Goal: Information Seeking & Learning: Compare options

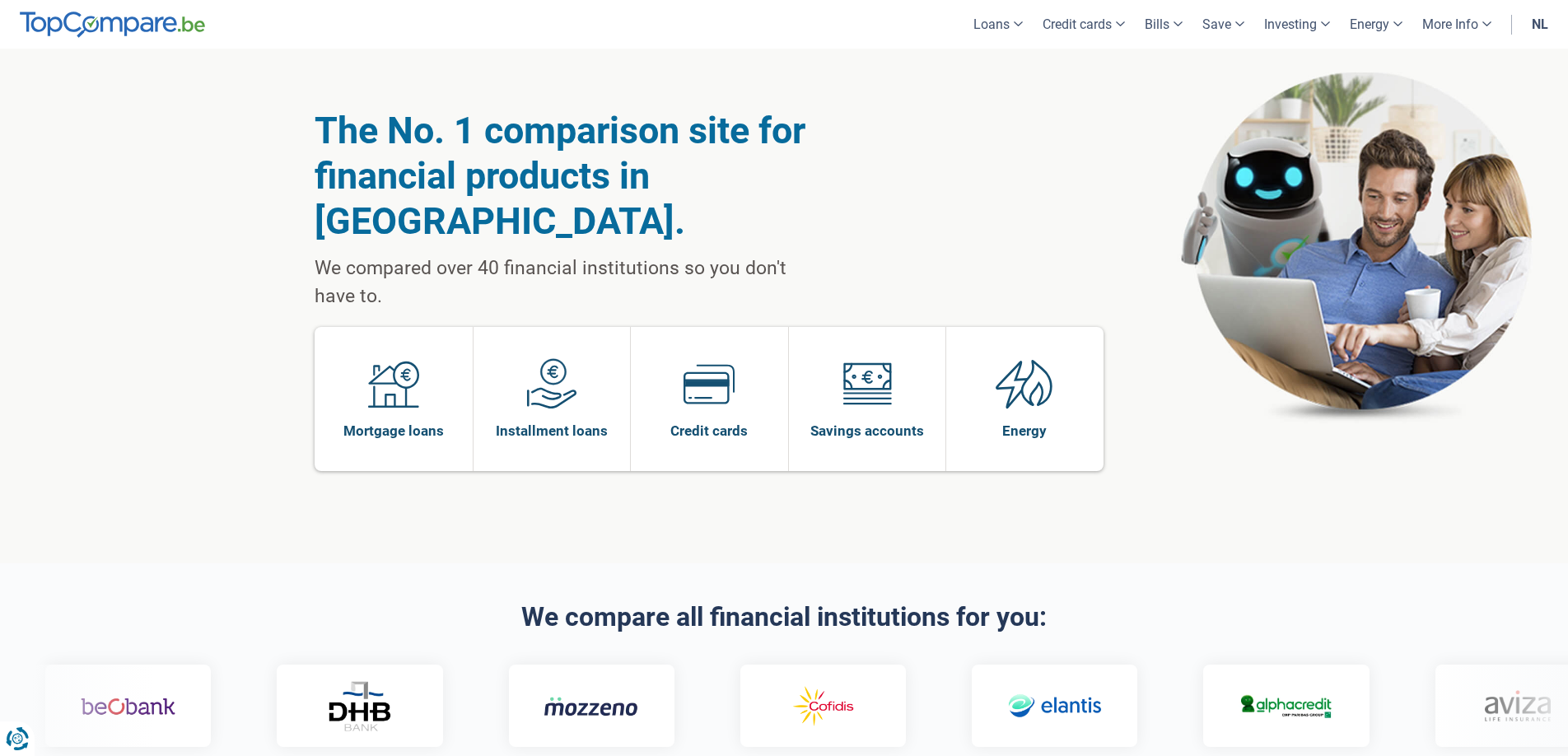
click at [1038, 175] on div "The No. 1 comparison site for financial products in Belgium. We compared over 4…" at bounding box center [784, 306] width 939 height 515
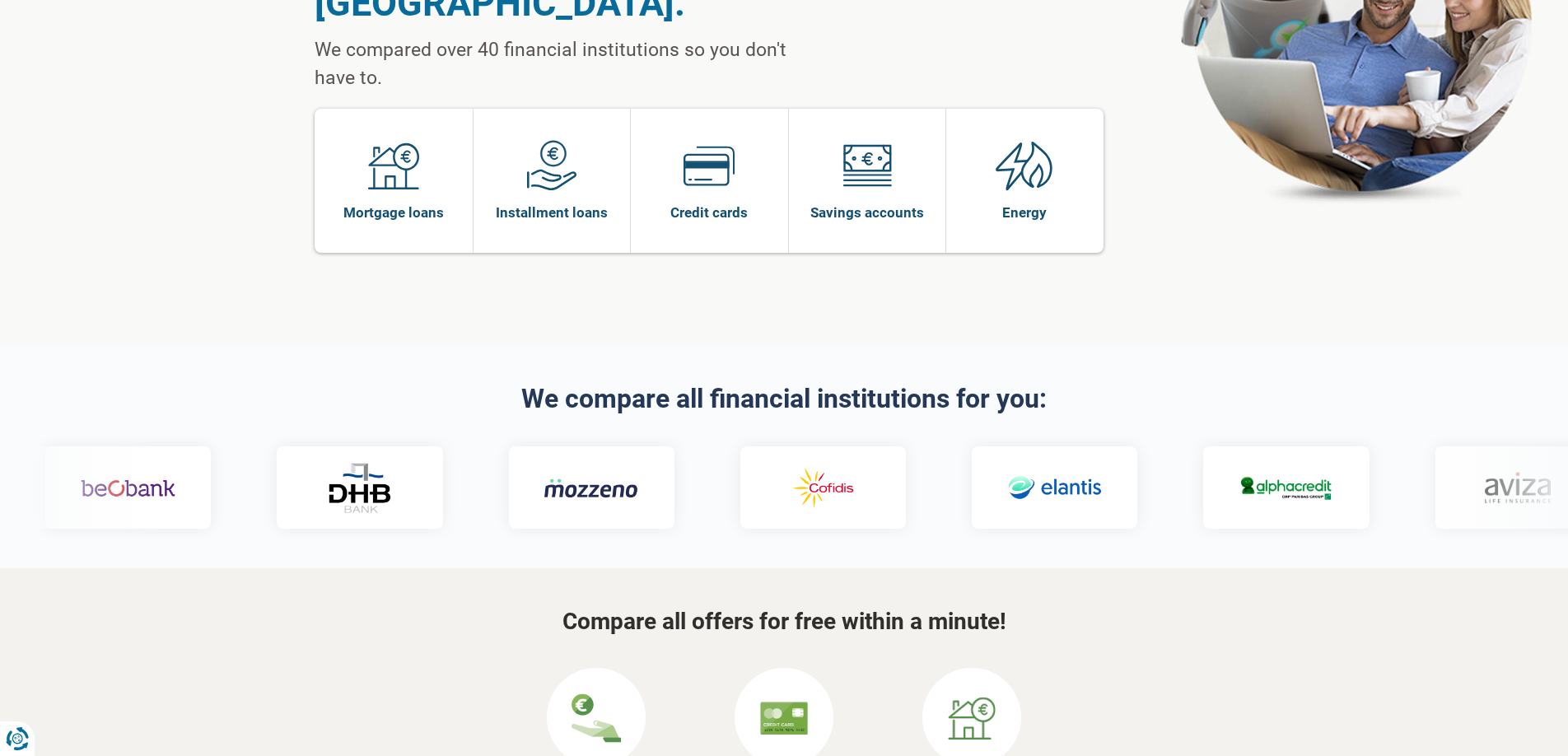
scroll to position [398, 0]
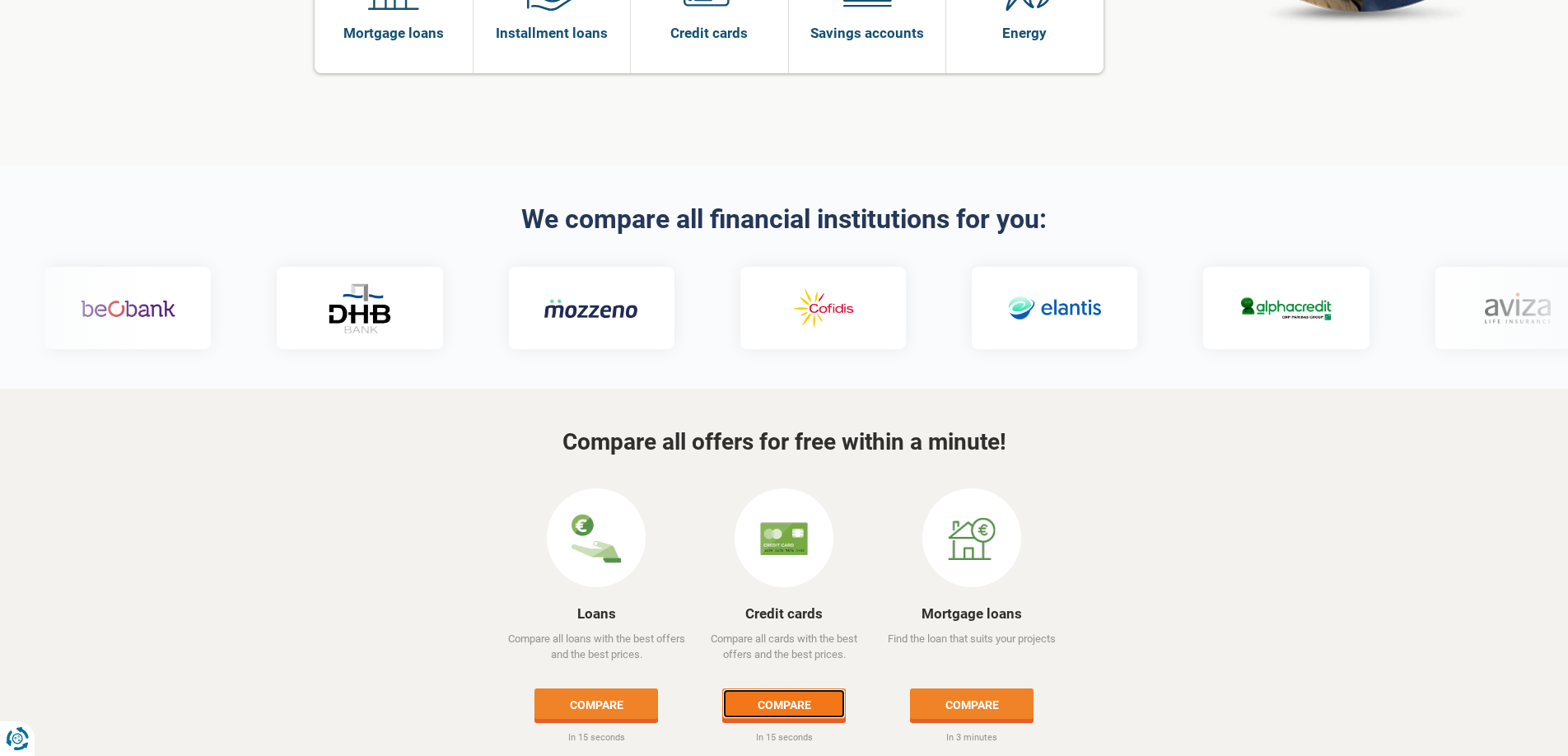
click at [801, 698] on font "Compare" at bounding box center [785, 705] width 54 height 13
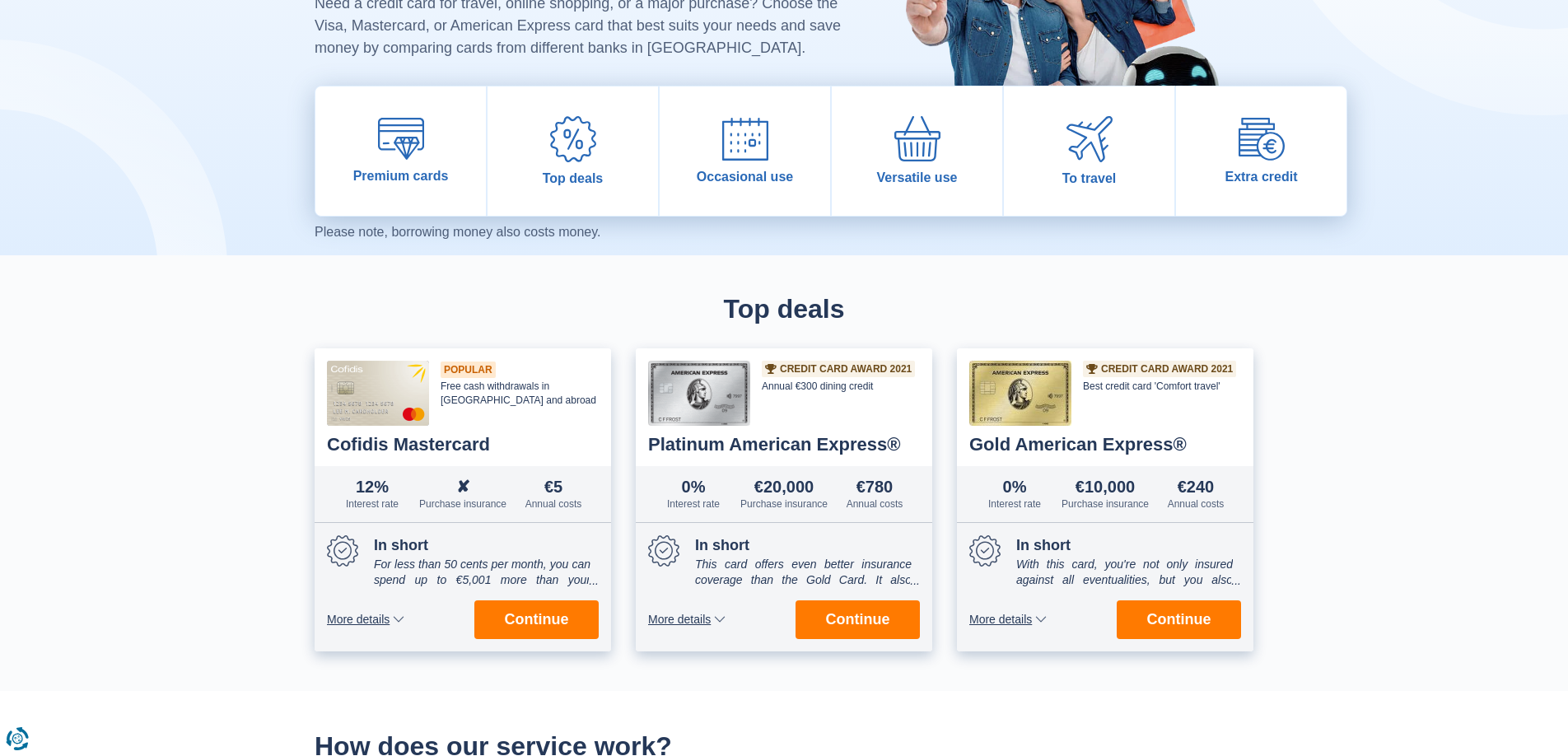
scroll to position [183, 0]
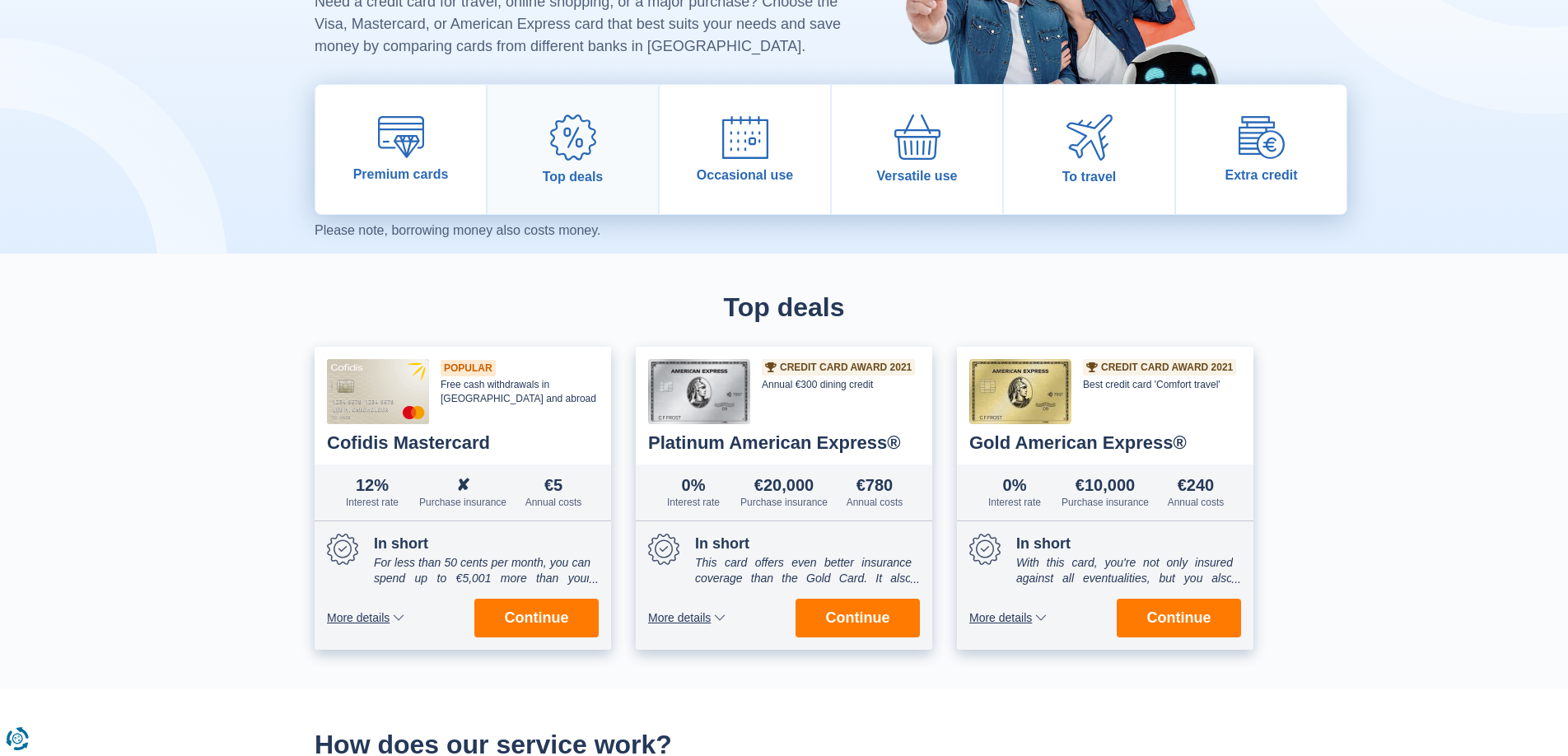
click at [596, 162] on link "Top deals" at bounding box center [572, 149] width 170 height 129
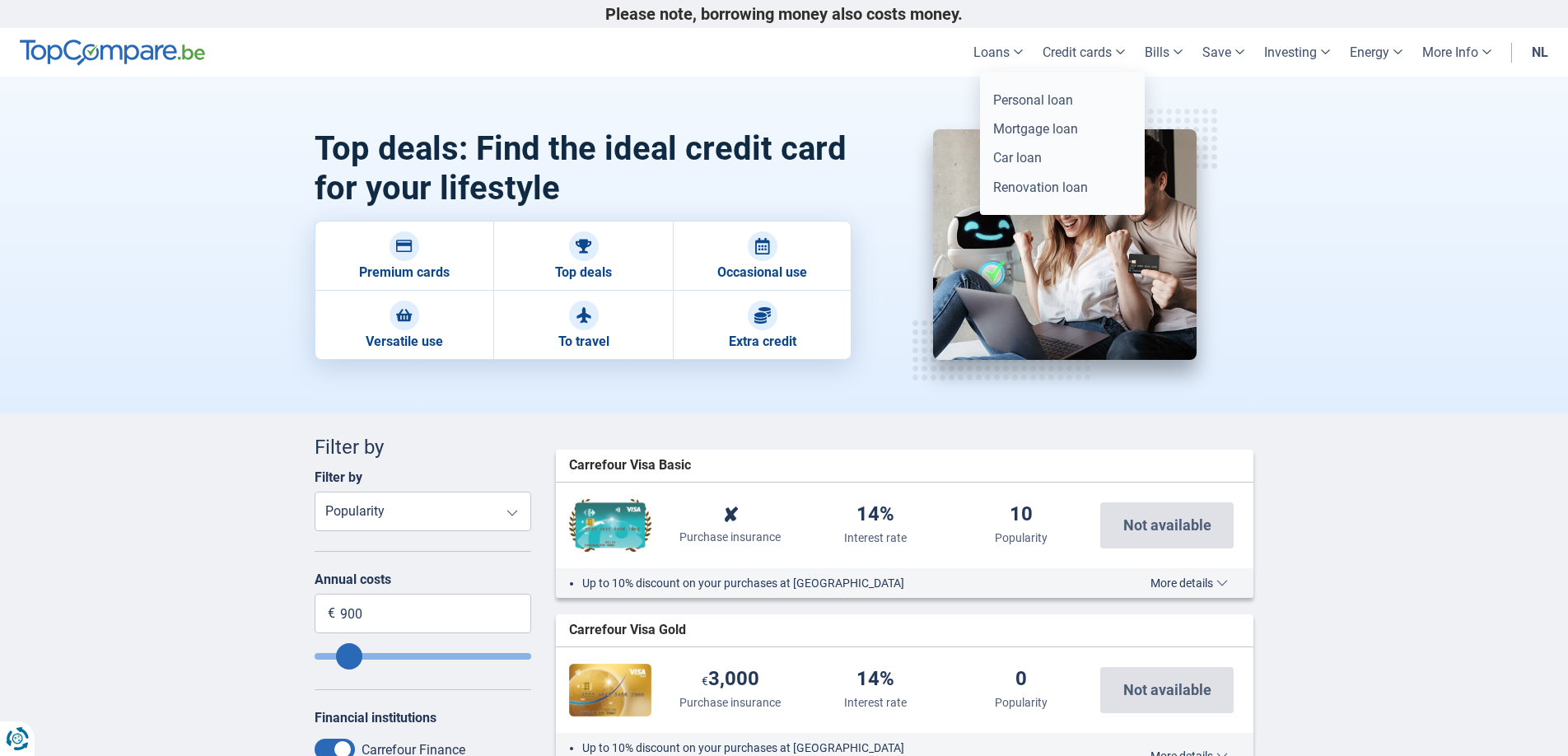
click at [985, 56] on font "Loans" at bounding box center [991, 52] width 36 height 16
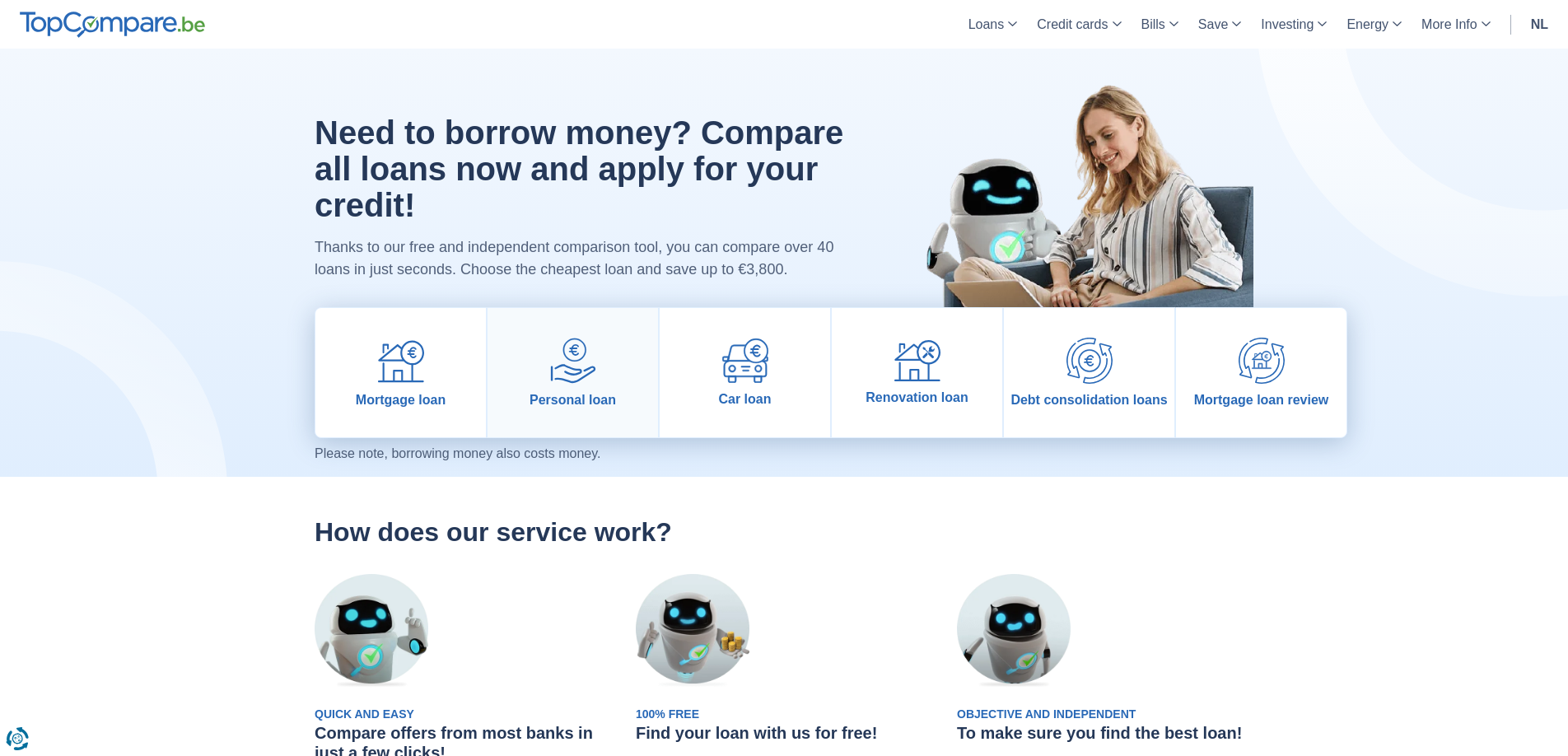
click at [552, 381] on img at bounding box center [573, 361] width 46 height 46
